Goal: Feedback & Contribution: Submit feedback/report problem

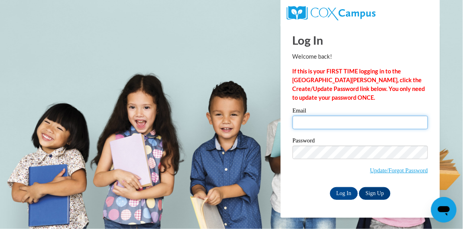
type input "mdeaton@atlspsch.org"
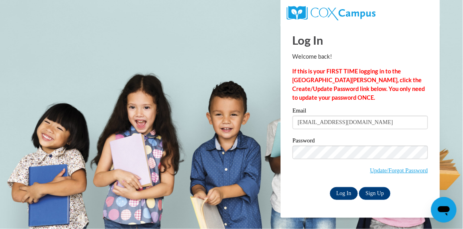
click at [341, 196] on input "Log In" at bounding box center [344, 193] width 28 height 13
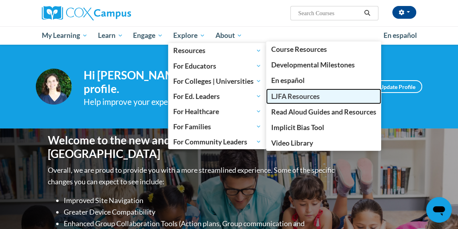
click at [294, 91] on link "LJFA Resources" at bounding box center [324, 96] width 116 height 16
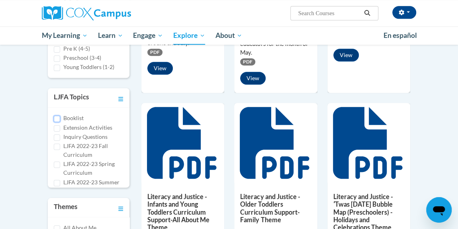
click at [54, 117] on input "Booklist" at bounding box center [57, 119] width 6 height 6
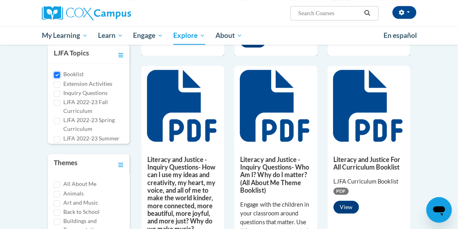
click at [55, 73] on input "Booklist" at bounding box center [57, 75] width 6 height 6
checkbox input "false"
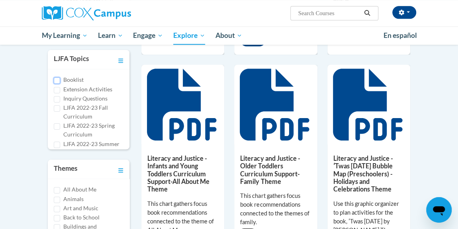
scroll to position [333, 0]
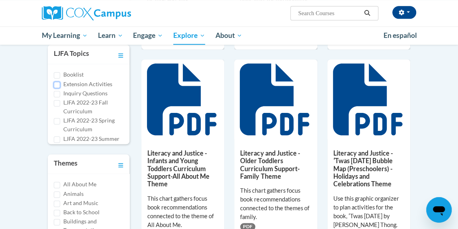
click at [55, 82] on input "Extension Activities" at bounding box center [57, 85] width 6 height 6
checkbox input "true"
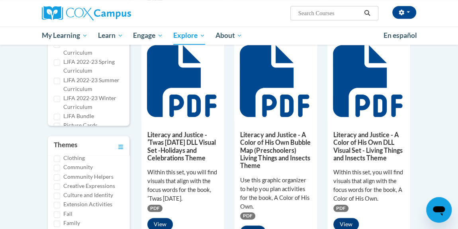
scroll to position [51, 0]
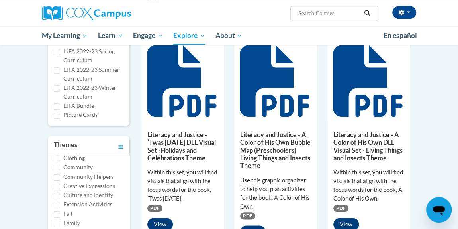
click at [187, 150] on h5 "Literacy and Justice - ʹTwas Nochebuena DLL Visual Set -Holidays and Celebratio…" at bounding box center [182, 146] width 71 height 31
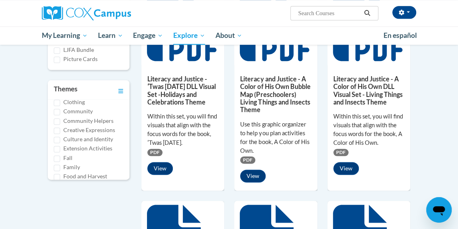
scroll to position [410, 0]
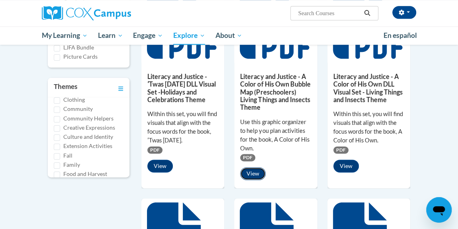
click at [257, 178] on button "View" at bounding box center [252, 173] width 25 height 13
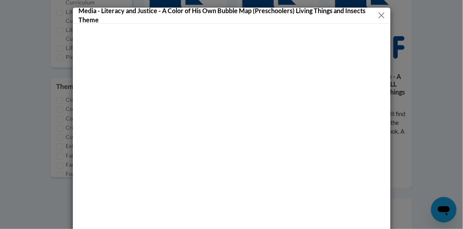
click at [377, 13] on button "Close" at bounding box center [382, 15] width 10 height 10
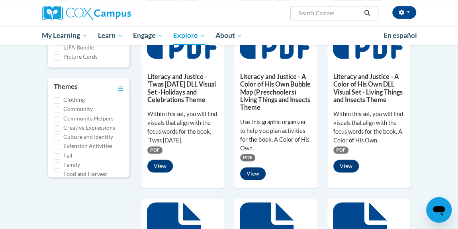
click at [369, 132] on div "Within this set, you will find visuals that align with the focus words for the …" at bounding box center [368, 127] width 71 height 35
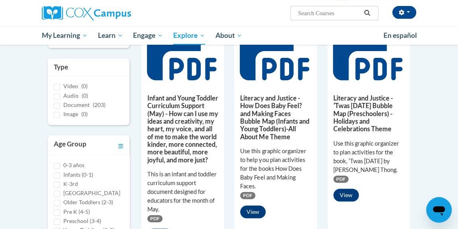
scroll to position [0, 0]
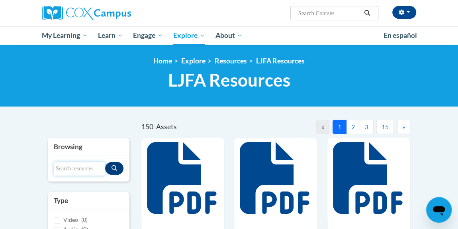
click at [86, 168] on input "Search resources" at bounding box center [79, 169] width 51 height 14
type input "booklist"
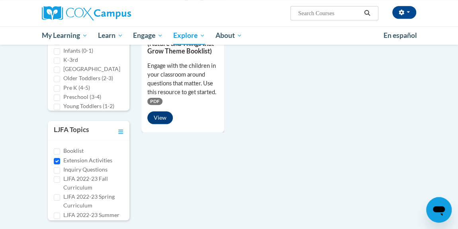
scroll to position [251, 0]
click at [57, 160] on input "Extension Activities" at bounding box center [57, 161] width 6 height 6
checkbox input "false"
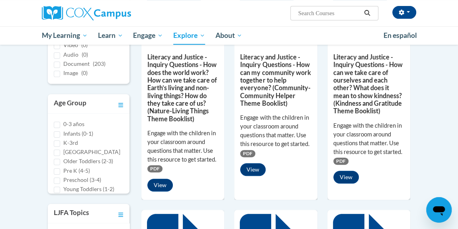
scroll to position [67, 0]
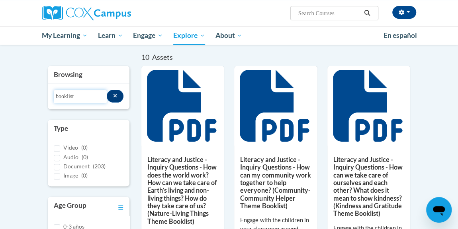
click at [95, 95] on input "booklist" at bounding box center [80, 97] width 53 height 14
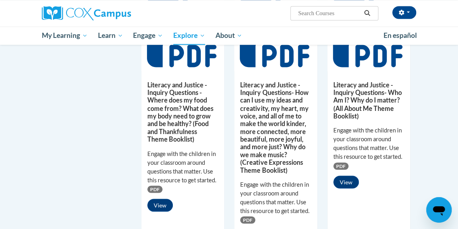
scroll to position [649, 0]
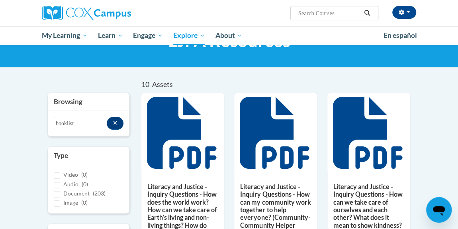
scroll to position [0, 0]
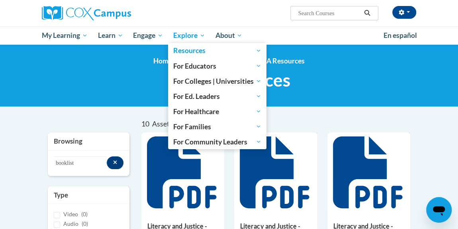
click at [193, 39] on span "Explore" at bounding box center [189, 36] width 32 height 10
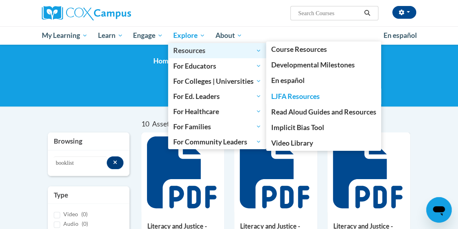
click at [216, 53] on span "Resources" at bounding box center [217, 51] width 88 height 10
click at [190, 47] on span "Resources" at bounding box center [217, 51] width 88 height 10
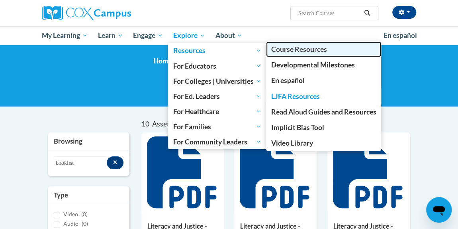
click at [284, 52] on span "Course Resources" at bounding box center [299, 49] width 56 height 8
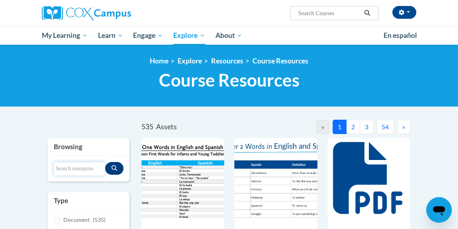
click at [81, 170] on input "Search resources" at bounding box center [79, 169] width 51 height 14
type input "6 step"
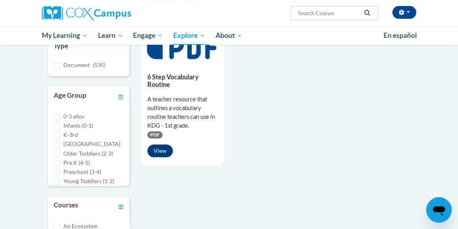
scroll to position [151, 0]
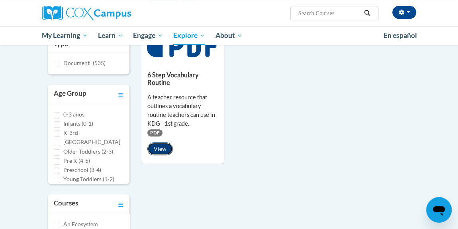
click at [163, 148] on button "View" at bounding box center [159, 148] width 25 height 13
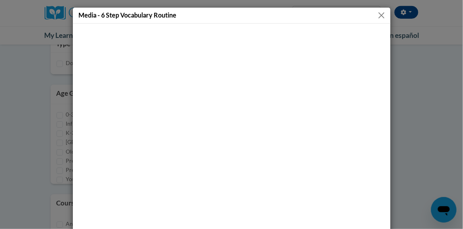
click at [380, 13] on button "Close" at bounding box center [382, 15] width 10 height 10
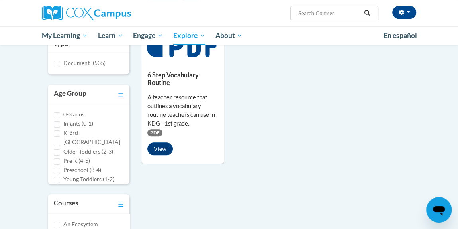
click at [436, 209] on icon "Open messaging window" at bounding box center [439, 211] width 12 height 10
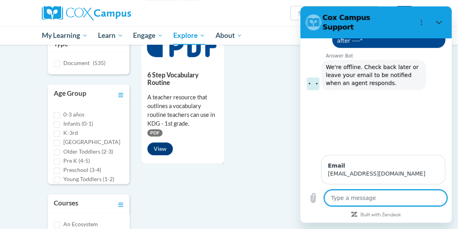
scroll to position [3306, 0]
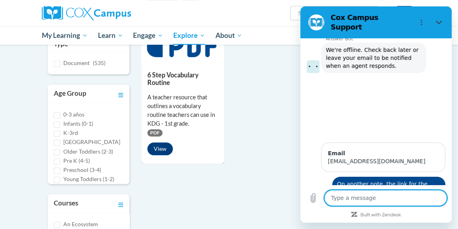
type textarea "H"
type textarea "x"
type textarea "He"
type textarea "x"
type textarea "Hel"
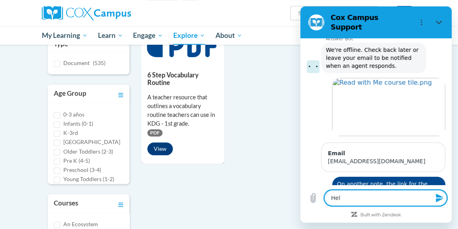
type textarea "x"
type textarea "He"
type textarea "x"
type textarea "H"
type textarea "x"
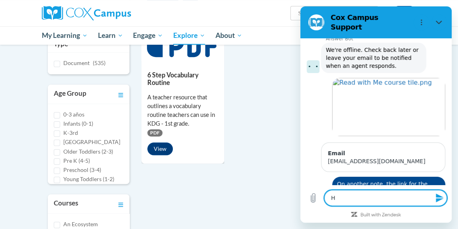
type textarea "x"
type textarea "T"
type textarea "x"
type textarea "Th"
type textarea "x"
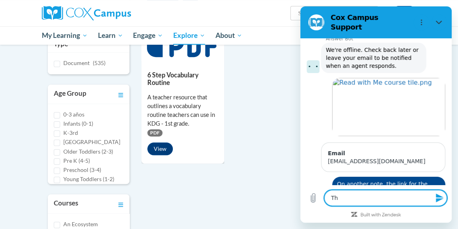
type textarea "Tha"
type textarea "x"
type textarea "Than"
type textarea "x"
type textarea "Thank"
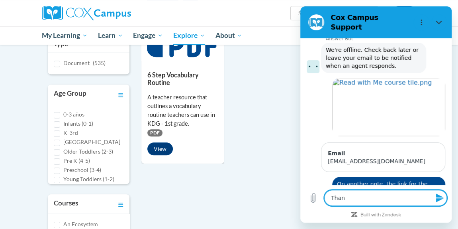
type textarea "x"
type textarea "Thank"
type textarea "x"
type textarea "Thank y"
type textarea "x"
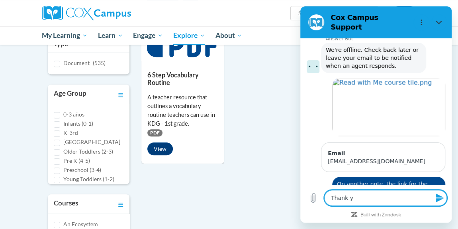
type textarea "Thank yo"
type textarea "x"
type textarea "Thank you"
type textarea "x"
type textarea "Thank you!"
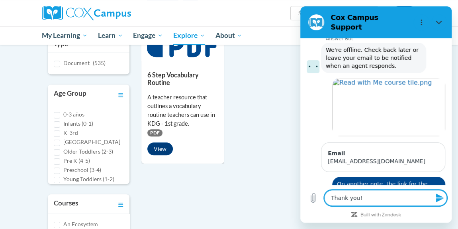
type textarea "x"
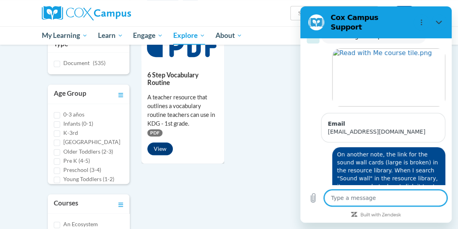
type textarea "x"
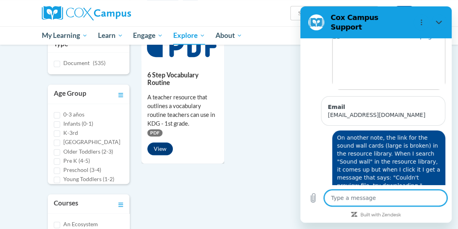
scroll to position [3351, 0]
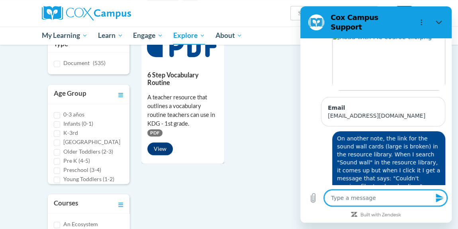
type textarea "I"
type textarea "x"
type textarea "I"
type textarea "x"
type textarea "I n"
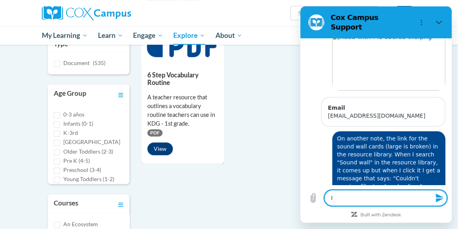
type textarea "x"
type textarea "I no"
type textarea "x"
type textarea "I not"
type textarea "x"
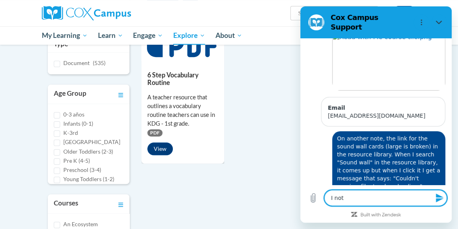
type textarea "I noti"
type textarea "x"
type textarea "I notic"
type textarea "x"
type textarea "I notice"
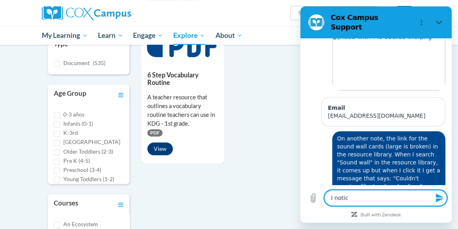
type textarea "x"
type textarea "I noticed"
type textarea "x"
type textarea "I noticed"
type textarea "x"
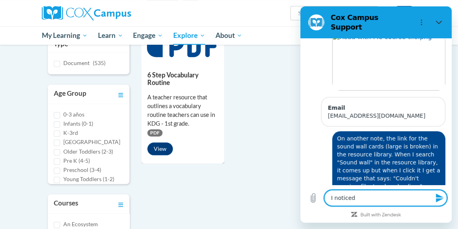
type textarea "I noticed a"
type textarea "x"
type textarea "I noticed a"
type textarea "x"
type textarea "I noticed a s"
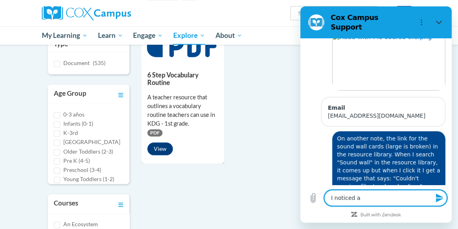
type textarea "x"
type textarea "I noticed a sm"
type textarea "x"
type textarea "I noticed a sma"
type textarea "x"
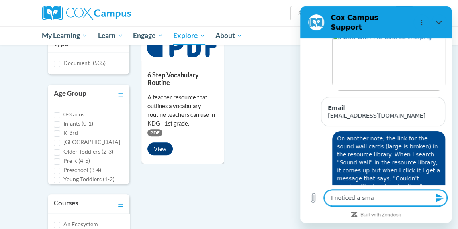
type textarea "I noticed a smal"
type textarea "x"
type textarea "I noticed a small"
type textarea "x"
type textarea "I noticed a small"
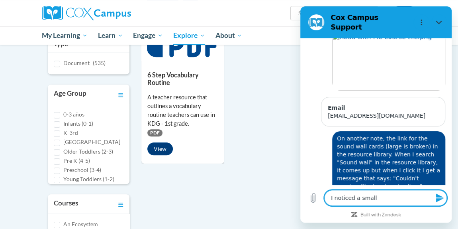
type textarea "x"
type textarea "I noticed a small t"
type textarea "x"
type textarea "I noticed a small ty"
type textarea "x"
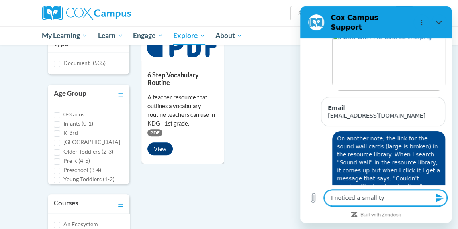
type textarea "I noticed a small typ"
type textarea "x"
type textarea "I noticed a small typo"
type textarea "x"
type textarea "I noticed a small typo"
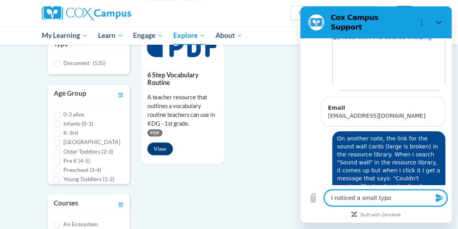
type textarea "x"
type textarea "I noticed a small typo i"
type textarea "x"
type textarea "I noticed a small typo in"
type textarea "x"
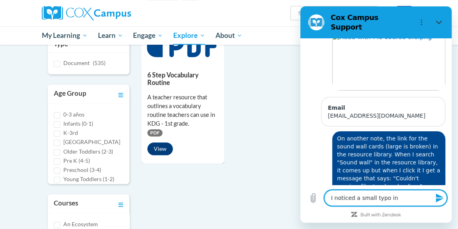
type textarea "I noticed a small typo in"
type textarea "x"
type textarea "I noticed a small typo in t"
type textarea "x"
type textarea "I noticed a small typo in th"
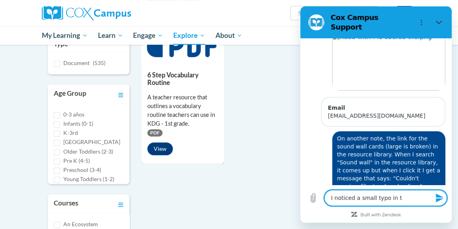
type textarea "x"
type textarea "I noticed a small typo in the"
type textarea "x"
type textarea "I noticed a small typo in the"
type textarea "x"
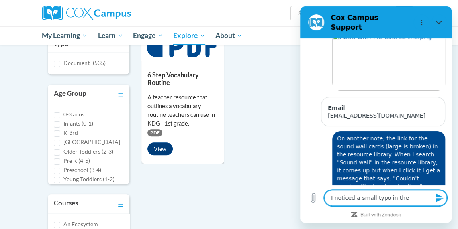
type textarea "I noticed a small typo in the 6"
type textarea "x"
type textarea "I noticed a small typo in the 6"
type textarea "x"
type textarea "I noticed a small typo in the 6 S"
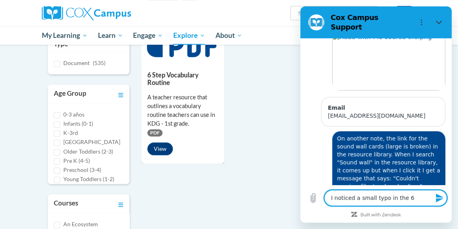
type textarea "x"
type textarea "I noticed a small typo in the 6 St"
type textarea "x"
type textarea "I noticed a small typo in the 6 Ste"
type textarea "x"
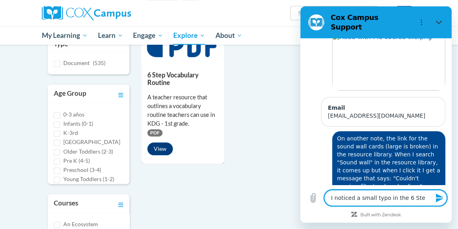
type textarea "I noticed a small typo in the 6 Step"
type textarea "x"
type textarea "I noticed a small typo in the 6 Step"
type textarea "x"
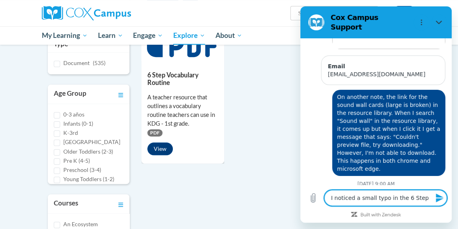
type textarea "I noticed a small typo in the 6 Step V"
type textarea "x"
type textarea "I noticed a small typo in the 6 Step Vo"
type textarea "x"
type textarea "I noticed a small typo in the 6 Step Voc"
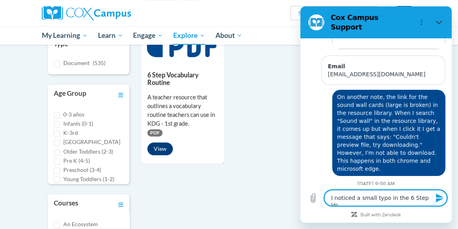
type textarea "x"
type textarea "I noticed a small typo in the 6 Step Voca"
type textarea "x"
type textarea "I noticed a small typo in the 6 Step Vocab"
type textarea "x"
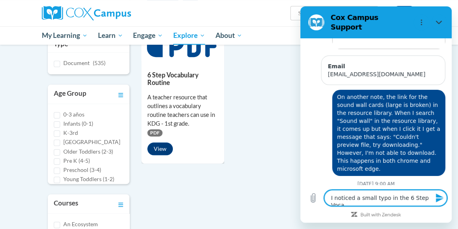
scroll to position [3394, 0]
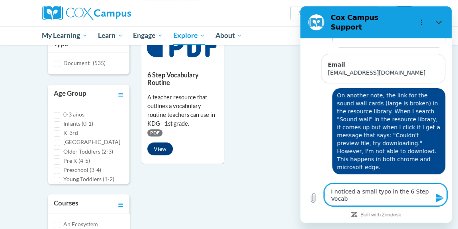
type textarea "I noticed a small typo in the 6 Step Vocab"
type textarea "x"
type textarea "I noticed a small typo in the 6 Step Vocab R"
type textarea "x"
type textarea "I noticed a small typo in the 6 Step Vocab Ro"
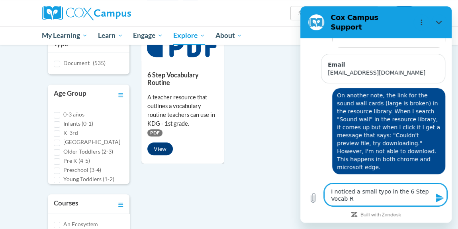
type textarea "x"
type textarea "I noticed a small typo in the 6 Step Vocab Rou"
type textarea "x"
type textarea "I noticed a small typo in the 6 Step Vocab Rout"
type textarea "x"
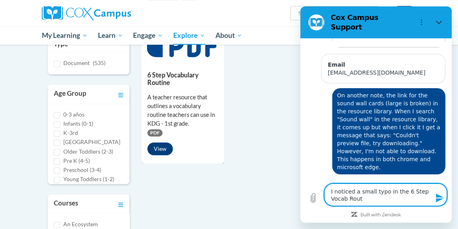
type textarea "I noticed a small typo in the 6 Step Vocab Routi"
type textarea "x"
type textarea "I noticed a small typo in the 6 Step Vocab Routin"
type textarea "x"
type textarea "I noticed a small typo in the 6 Step Vocab Routine"
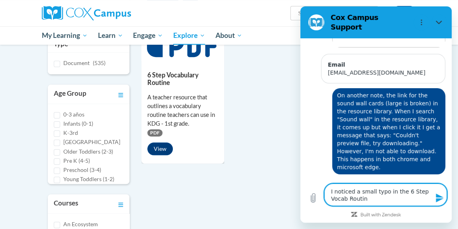
type textarea "x"
type textarea "I noticed a small typo in the 6 Step Vocab Routine."
type textarea "x"
type textarea "I noticed a small typo in the 6 Step Vocab Routine."
type textarea "x"
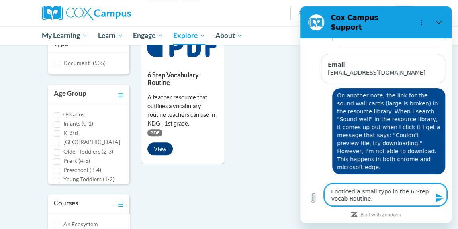
type textarea "I noticed a small typo in the 6 Step Vocab Routine. I"
type textarea "x"
type textarea "I noticed a small typo in the 6 Step Vocab Routine."
type textarea "x"
type textarea "I noticed a small typo in the 6 Step Vocab Routine. T"
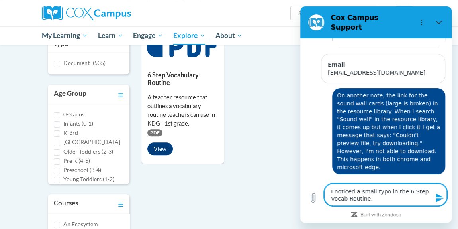
type textarea "x"
type textarea "I noticed a small typo in the 6 Step Vocab Routine. Th"
type textarea "x"
type textarea "I noticed a small typo in the 6 Step Vocab Routine. The"
type textarea "x"
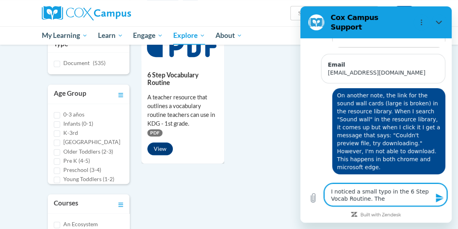
type textarea "I noticed a small typo in the 6 Step Vocab Routine. The"
type textarea "x"
type textarea "I noticed a small typo in the 6 Step Vocab Routine. The w"
type textarea "x"
type textarea "I noticed a small typo in the 6 Step Vocab Routine. The wo"
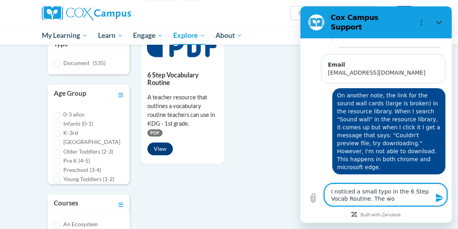
type textarea "x"
type textarea "I noticed a small typo in the 6 Step Vocab Routine. The wor"
type textarea "x"
type textarea "I noticed a small typo in the 6 Step Vocab Routine. The word"
type textarea "x"
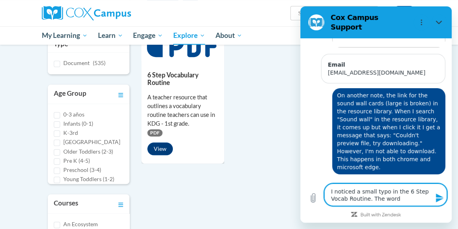
type textarea "I noticed a small typo in the 6 Step Vocab Routine. The word"
type textarea "x"
type textarea "I noticed a small typo in the 6 Step Vocab Routine. The word ""
type textarea "x"
type textarea "I noticed a small typo in the 6 Step Vocab Routine. The word "p"
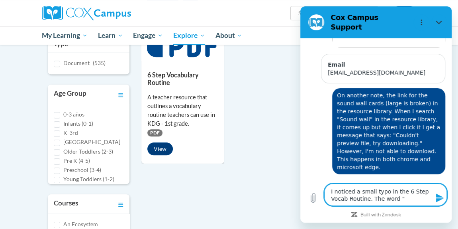
type textarea "x"
type textarea "I noticed a small typo in the 6 Step Vocab Routine. The word "pr"
type textarea "x"
type textarea "I noticed a small typo in the 6 Step Vocab Routine. The word "pro"
type textarea "x"
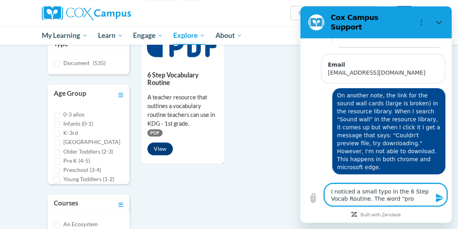
type textarea "I noticed a small typo in the 6 Step Vocab Routine. The word "pron"
type textarea "x"
type textarea "I noticed a small typo in the 6 Step Vocab Routine. The word "prono"
type textarea "x"
type textarea "I noticed a small typo in the 6 Step Vocab Routine. The word "pronou"
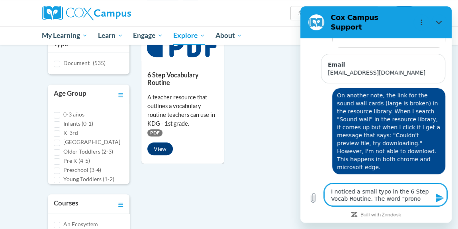
type textarea "x"
type textarea "I noticed a small typo in the 6 Step Vocab Routine. The word "pronoun"
type textarea "x"
type textarea "I noticed a small typo in the 6 Step Vocab Routine. The word "pronounc"
type textarea "x"
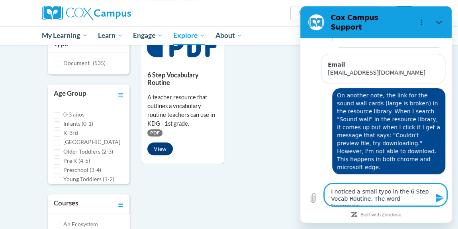
type textarea "I noticed a small typo in the 6 Step Vocab Routine. The word "pronounce"
type textarea "x"
type textarea "I noticed a small typo in the 6 Step Vocab Routine. The word "pronounce""
type textarea "x"
type textarea "I noticed a small typo in the 6 Step Vocab Routine. The word "pronounce""
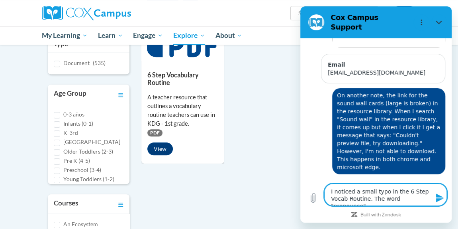
type textarea "x"
type textarea "I noticed a small typo in the 6 Step Vocab Routine. The word "pronounce" i"
type textarea "x"
type textarea "I noticed a small typo in the 6 Step Vocab Routine. The word "pronounce" is"
type textarea "x"
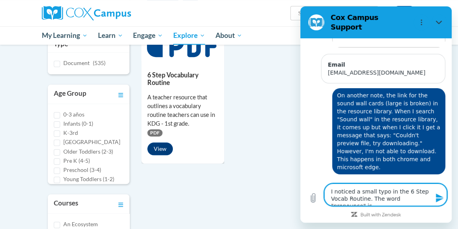
type textarea "I noticed a small typo in the 6 Step Vocab Routine. The word "pronounce" is"
type textarea "x"
type textarea "I noticed a small typo in the 6 Step Vocab Routine. The word "pronounce" is m"
type textarea "x"
type textarea "I noticed a small typo in the 6 Step Vocab Routine. The word "pronounce" is mi"
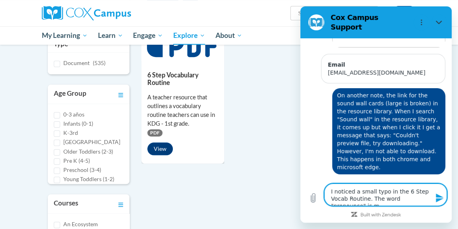
type textarea "x"
type textarea "I noticed a small typo in the 6 Step Vocab Routine. The word "pronounce" is mis"
type textarea "x"
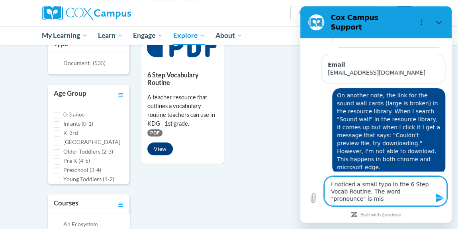
type textarea "I noticed a small typo in the 6 Step Vocab Routine. The word "pronounce" is miss"
type textarea "x"
type textarea "I noticed a small typo in the 6 Step Vocab Routine. The word "pronounce" is mis…"
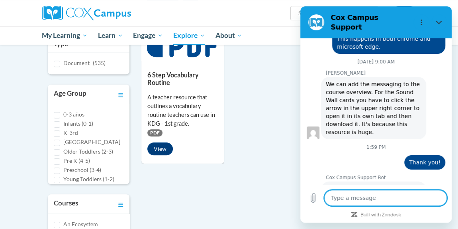
scroll to position [3514, 0]
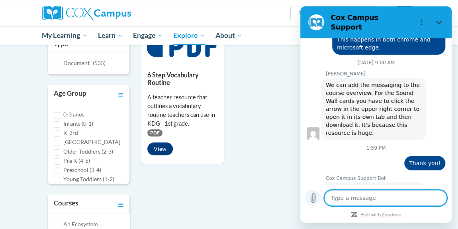
click at [314, 203] on button "Upload file" at bounding box center [313, 198] width 16 height 16
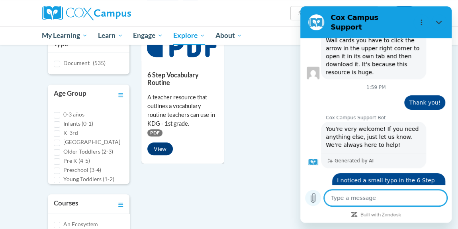
scroll to position [3594, 0]
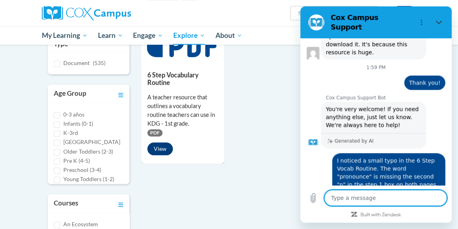
click at [163, 147] on button "View" at bounding box center [159, 148] width 25 height 13
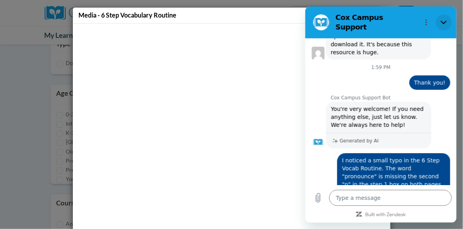
click at [441, 19] on icon "Close" at bounding box center [444, 22] width 6 height 6
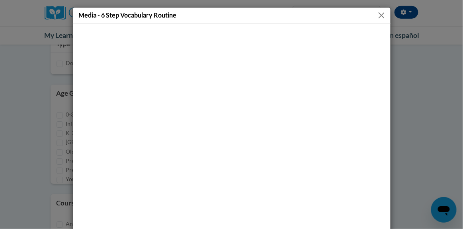
click at [448, 207] on div "Media - 6 Step Vocabulary Routine" at bounding box center [231, 114] width 463 height 229
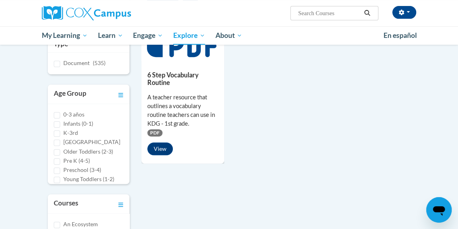
click at [438, 209] on icon "Open messaging window" at bounding box center [439, 211] width 12 height 10
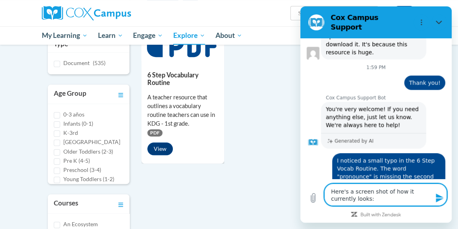
click at [402, 197] on textarea "Here's a screen shot of how it currently looks:" at bounding box center [385, 194] width 123 height 22
drag, startPoint x: 362, startPoint y: 202, endPoint x: 326, endPoint y: 185, distance: 39.0
click at [326, 185] on div "Type a message Here's a screen shot of how it currently looks: x" at bounding box center [385, 194] width 123 height 22
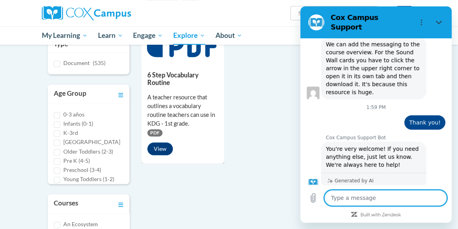
scroll to position [3554, 0]
click at [272, 86] on div "6 Step Vocabulary Routine A teacher resource that outlines a vocabulary routine…" at bounding box center [275, 72] width 269 height 182
